Goal: Information Seeking & Learning: Learn about a topic

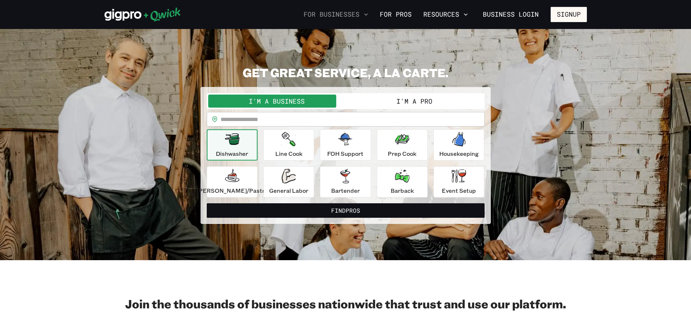
click at [357, 11] on button "For Businesses" at bounding box center [336, 14] width 70 height 12
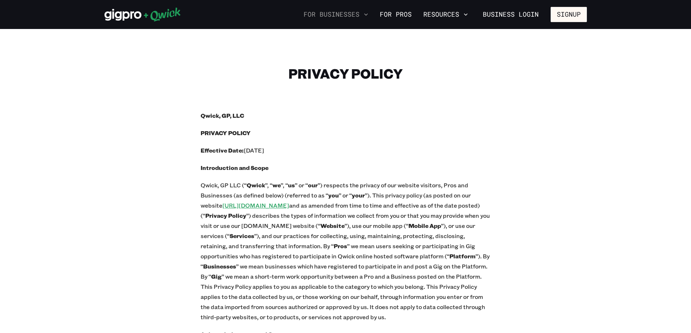
click at [357, 12] on button "For Businesses" at bounding box center [336, 14] width 70 height 12
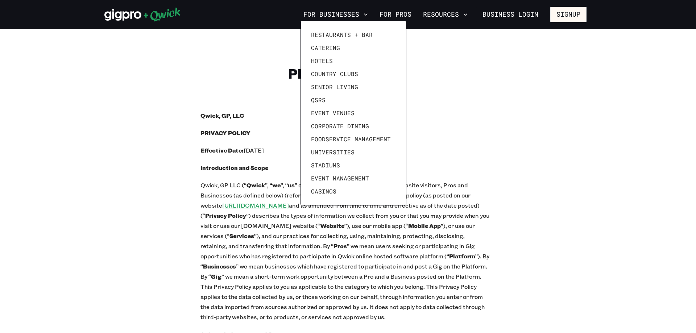
click at [505, 112] on div at bounding box center [348, 166] width 696 height 333
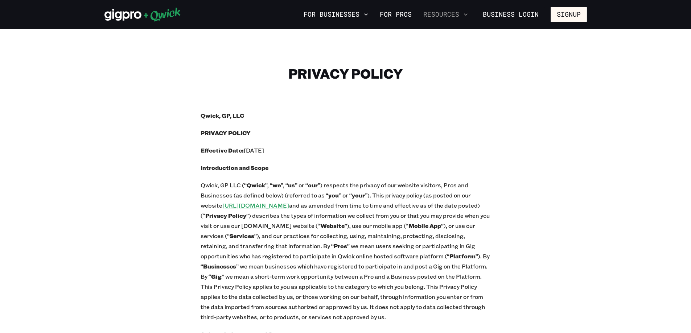
click at [442, 17] on button "Resources" at bounding box center [445, 14] width 50 height 12
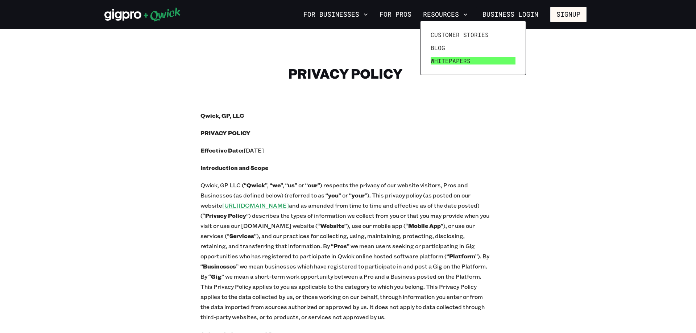
click at [444, 64] on span "Whitepapers" at bounding box center [451, 60] width 40 height 7
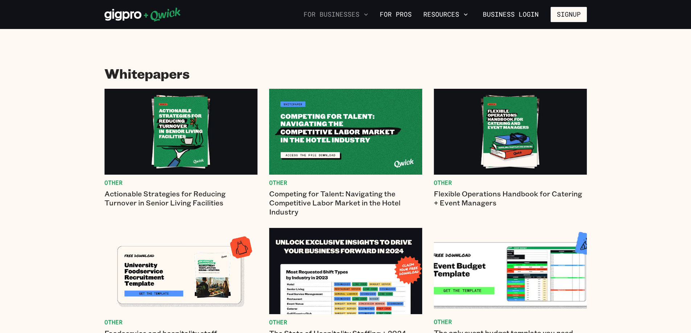
click at [364, 14] on icon "button" at bounding box center [366, 14] width 4 height 2
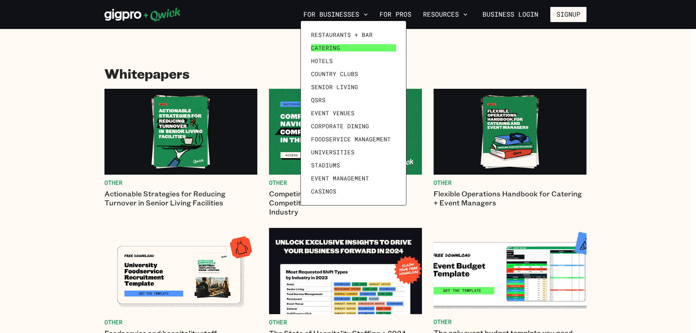
click at [331, 49] on span "Catering" at bounding box center [325, 47] width 29 height 7
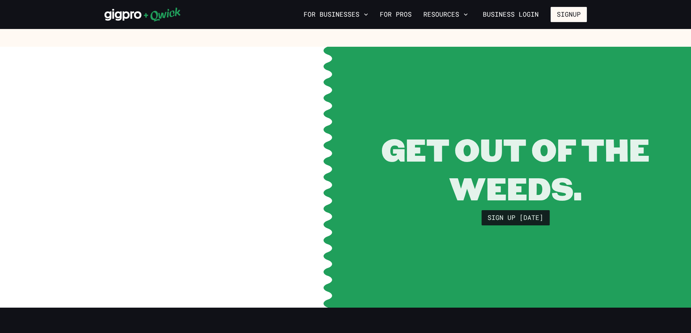
scroll to position [2646, 0]
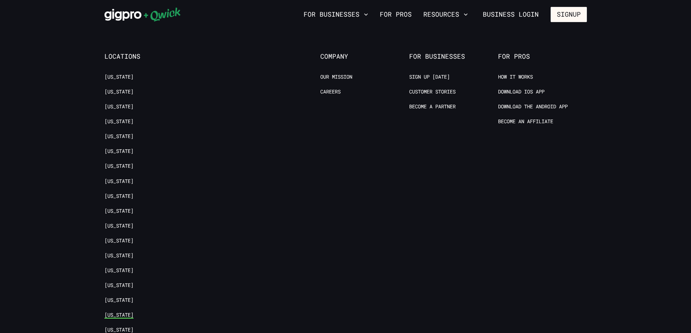
click at [113, 315] on link "[US_STATE]" at bounding box center [118, 315] width 29 height 7
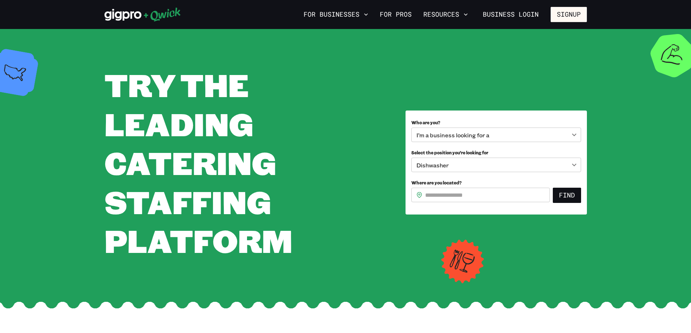
scroll to position [2686, 0]
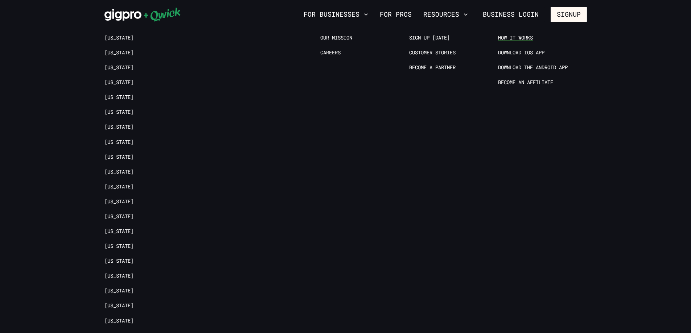
click at [508, 35] on link "How it Works" at bounding box center [515, 37] width 35 height 7
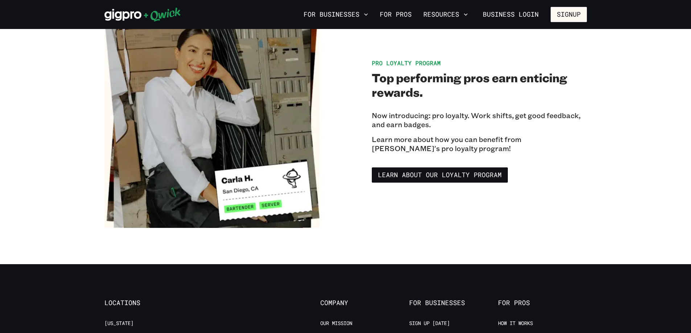
scroll to position [1396, 0]
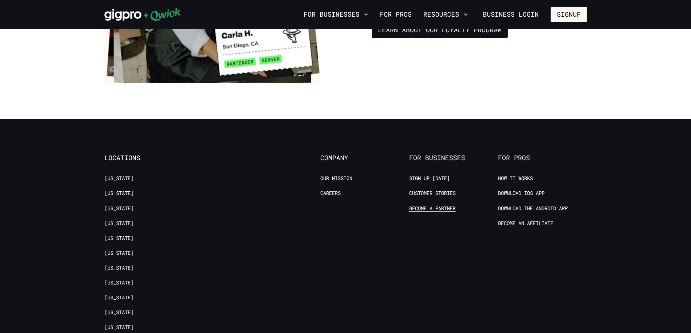
click at [424, 205] on link "Become a Partner" at bounding box center [432, 208] width 46 height 7
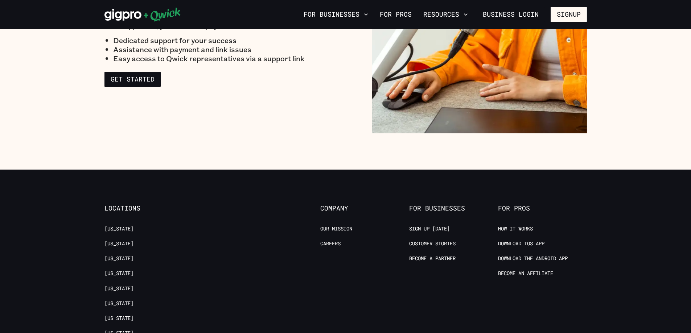
scroll to position [1196, 0]
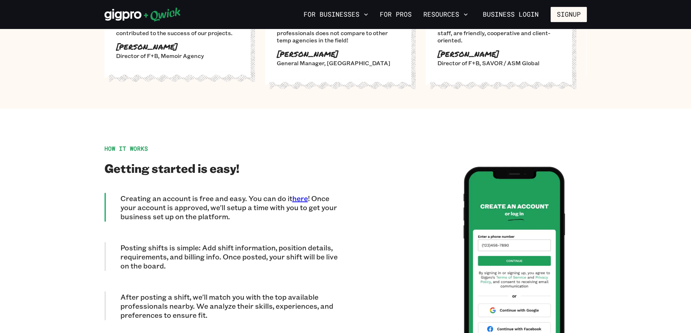
scroll to position [2725, 0]
